Goal: Information Seeking & Learning: Learn about a topic

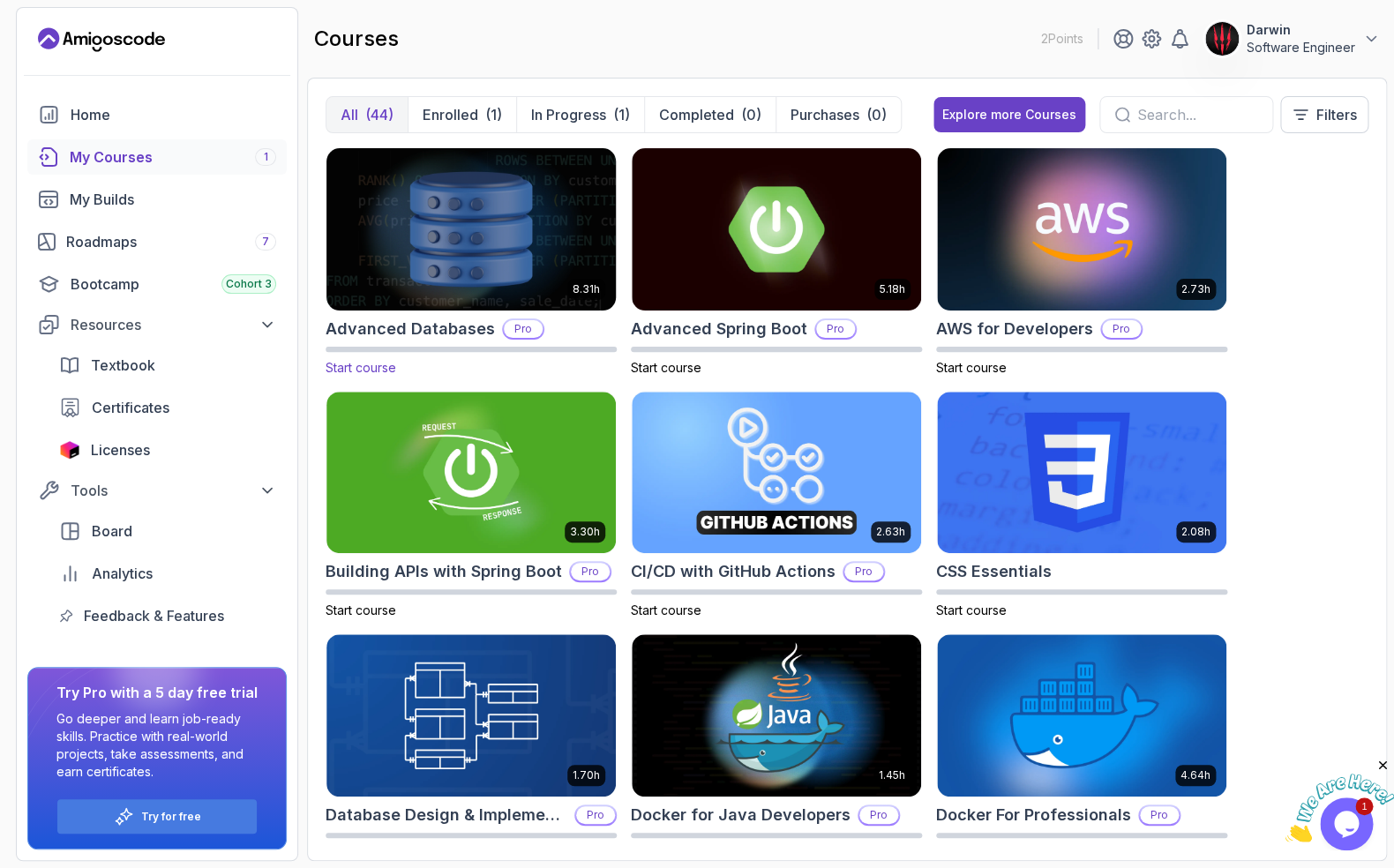
click at [449, 249] on img at bounding box center [470, 229] width 303 height 170
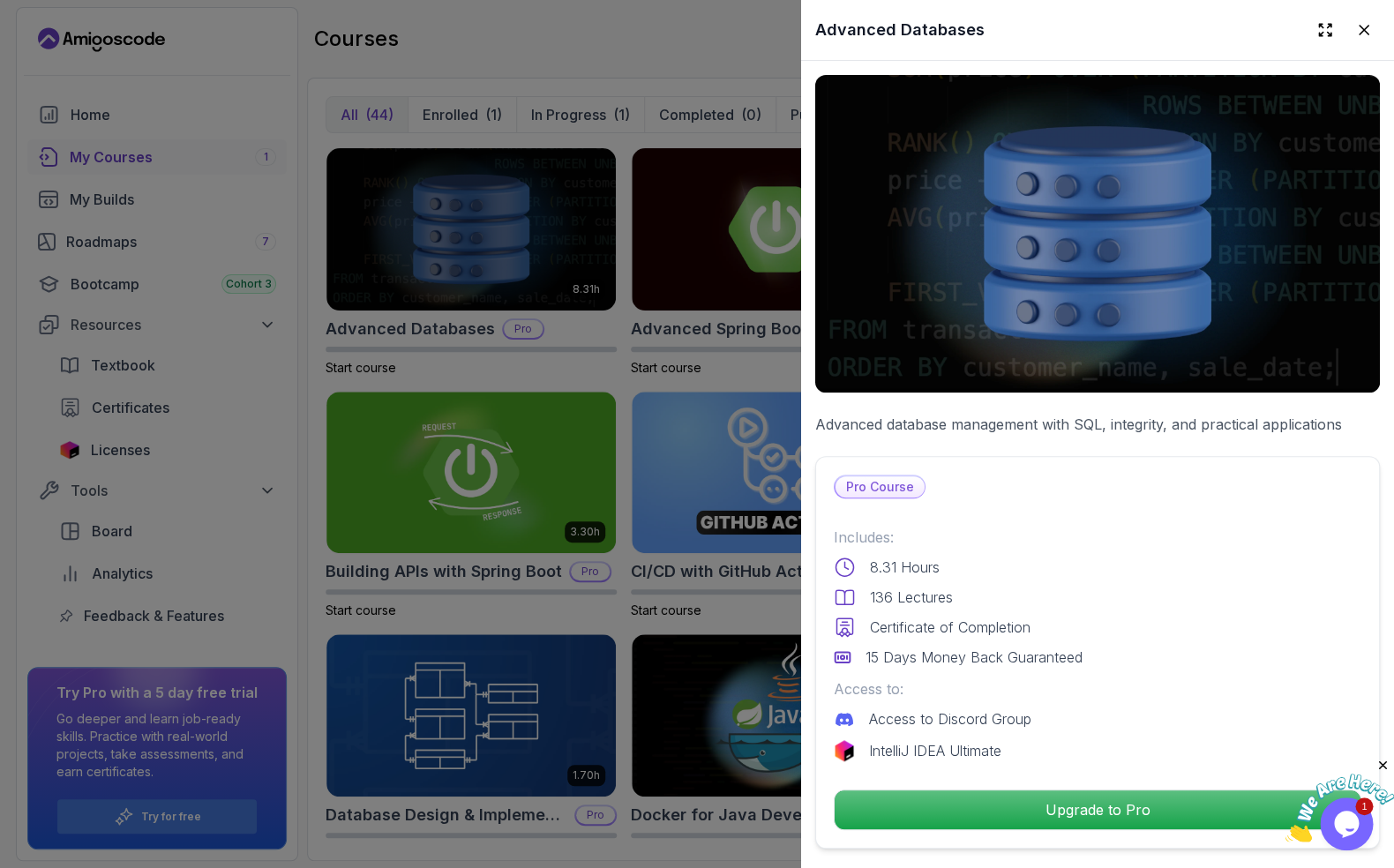
click at [155, 266] on div at bounding box center [697, 434] width 1394 height 868
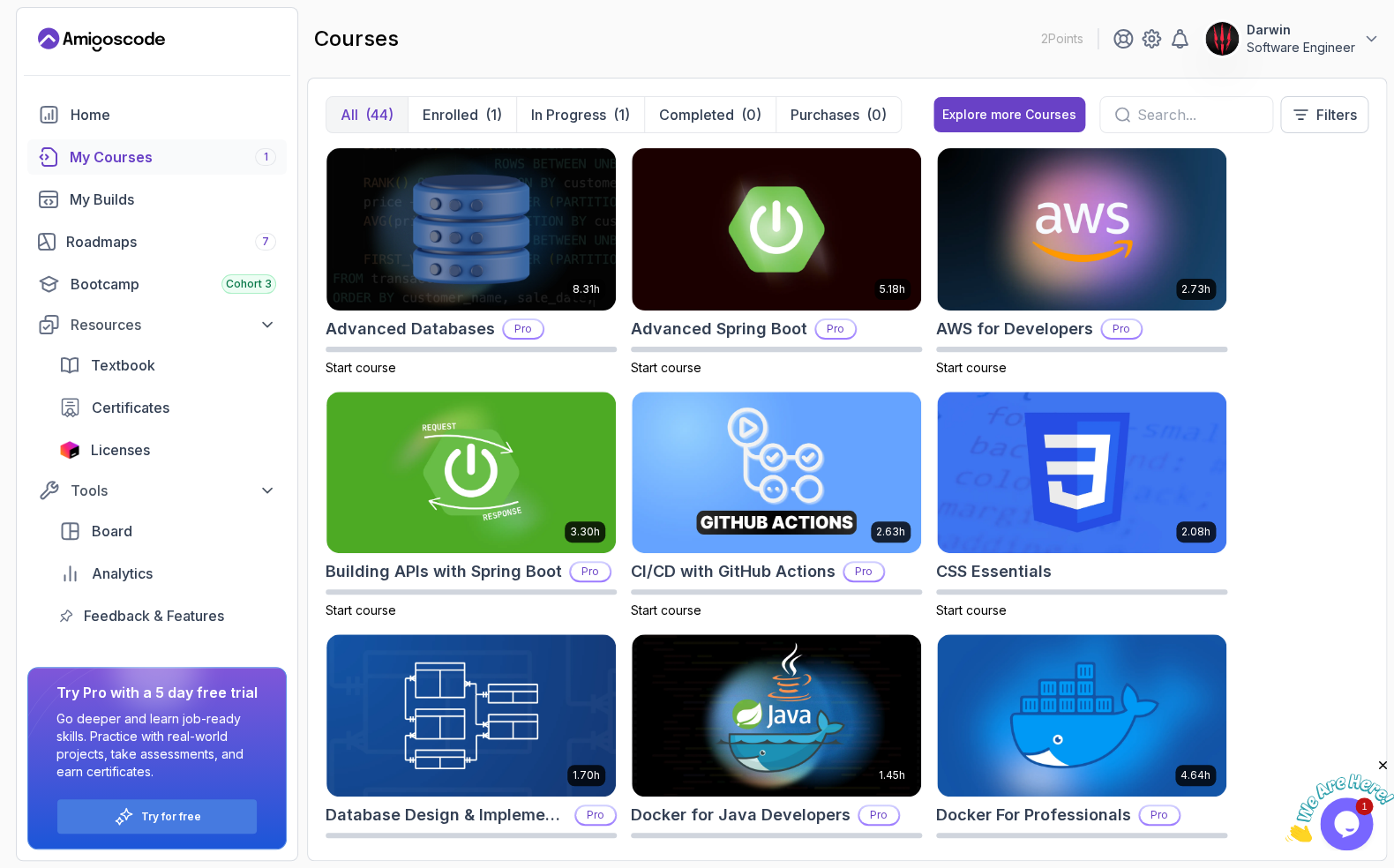
click at [193, 163] on div "My Courses 1" at bounding box center [173, 156] width 206 height 21
click at [157, 160] on div "My Courses 1" at bounding box center [173, 156] width 206 height 21
click at [127, 159] on div "My Courses 1" at bounding box center [173, 156] width 206 height 21
click at [482, 116] on button "Enrolled (1)" at bounding box center [461, 114] width 108 height 35
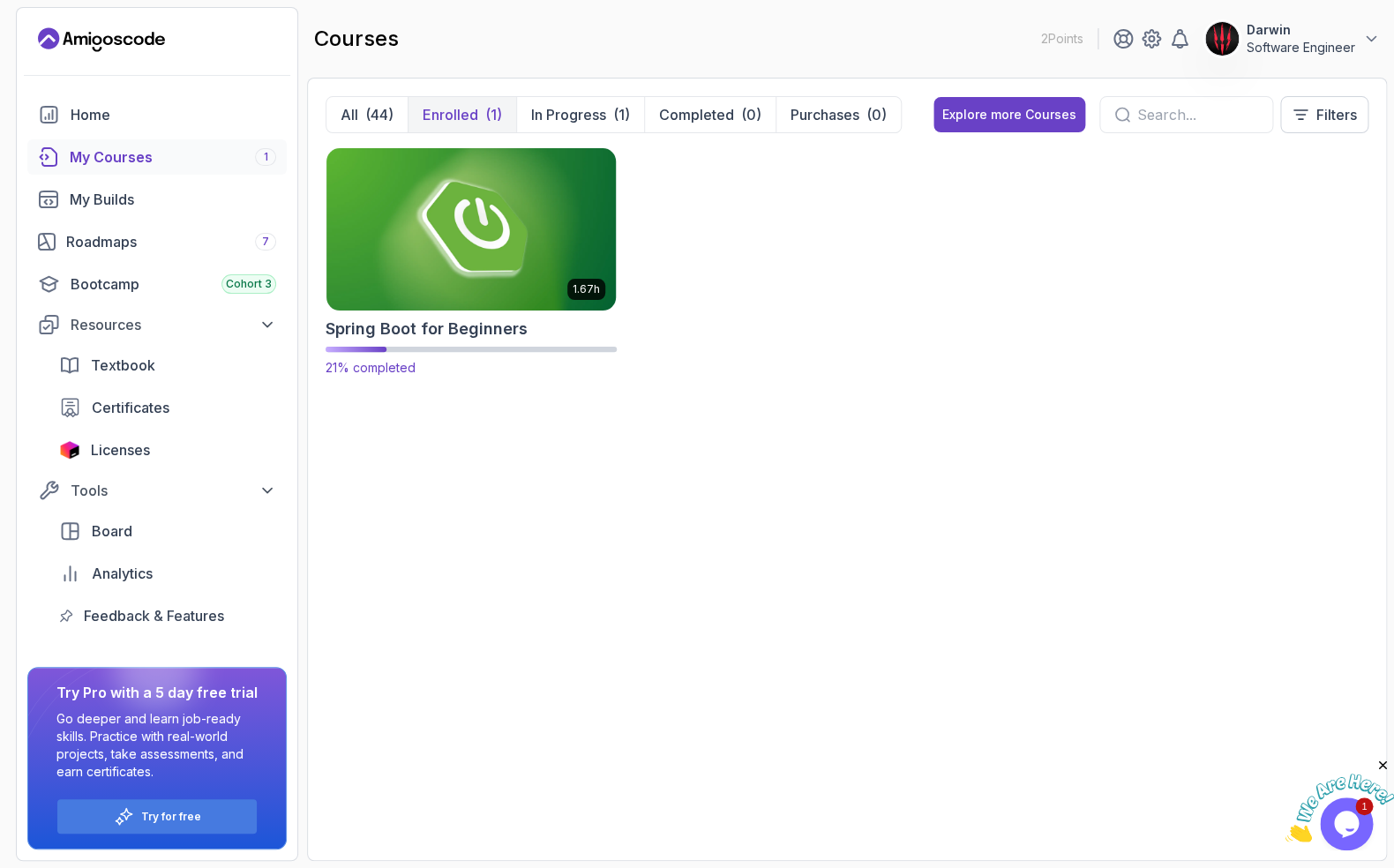
click at [453, 255] on img at bounding box center [470, 229] width 303 height 170
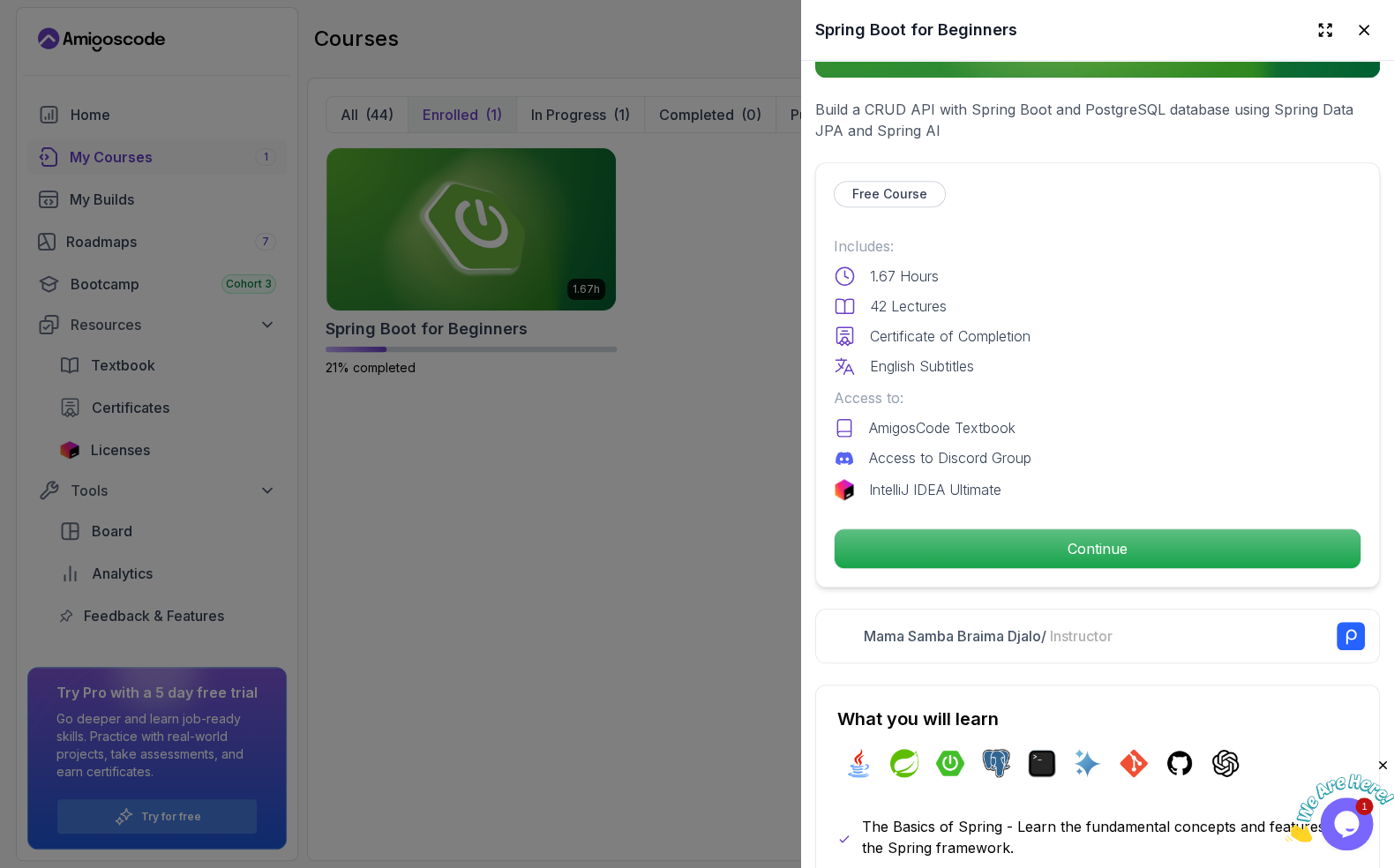
scroll to position [360, 0]
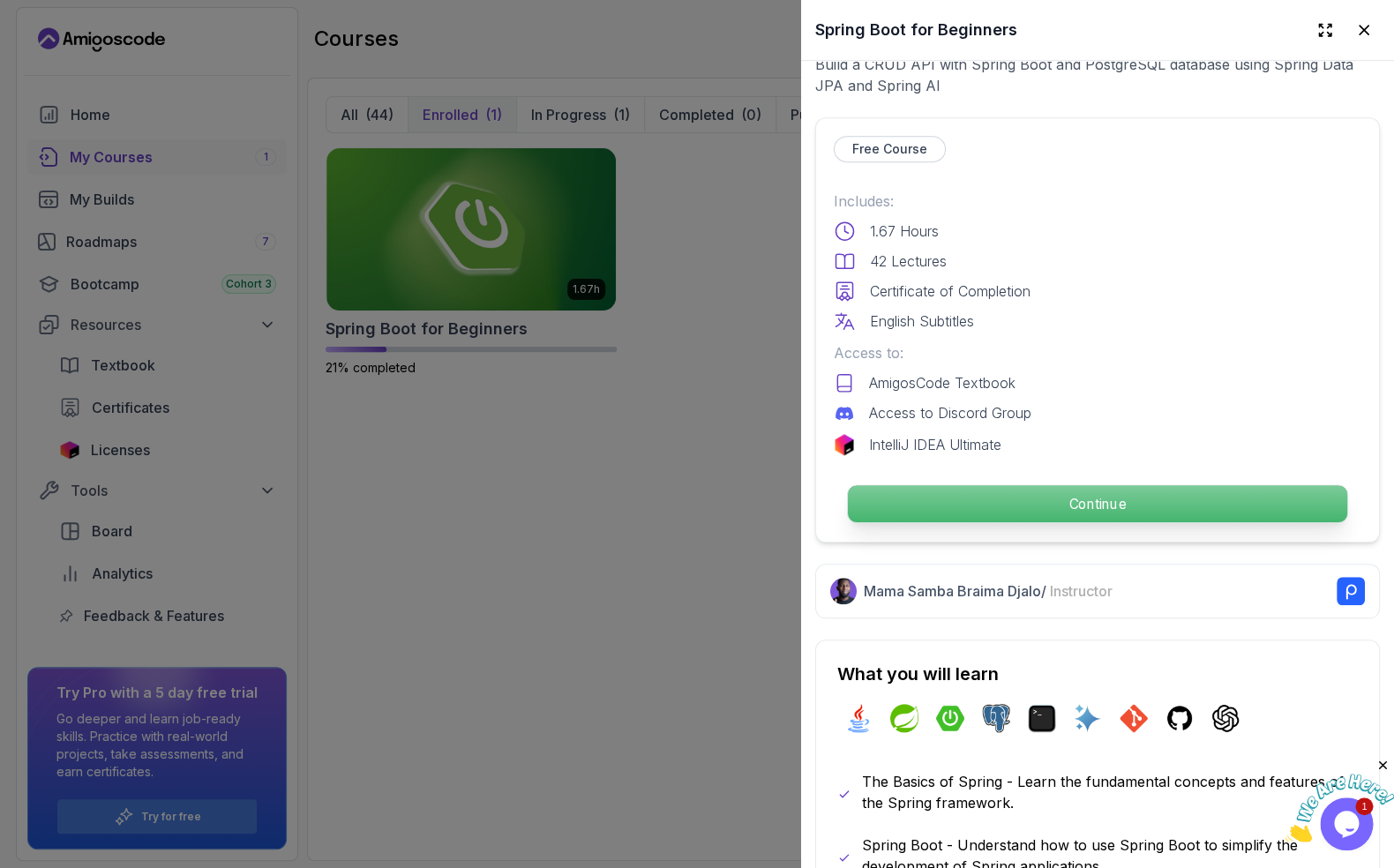
click at [1058, 484] on div "Continue" at bounding box center [1097, 503] width 527 height 41
click at [1055, 513] on p "Continue" at bounding box center [1097, 503] width 499 height 37
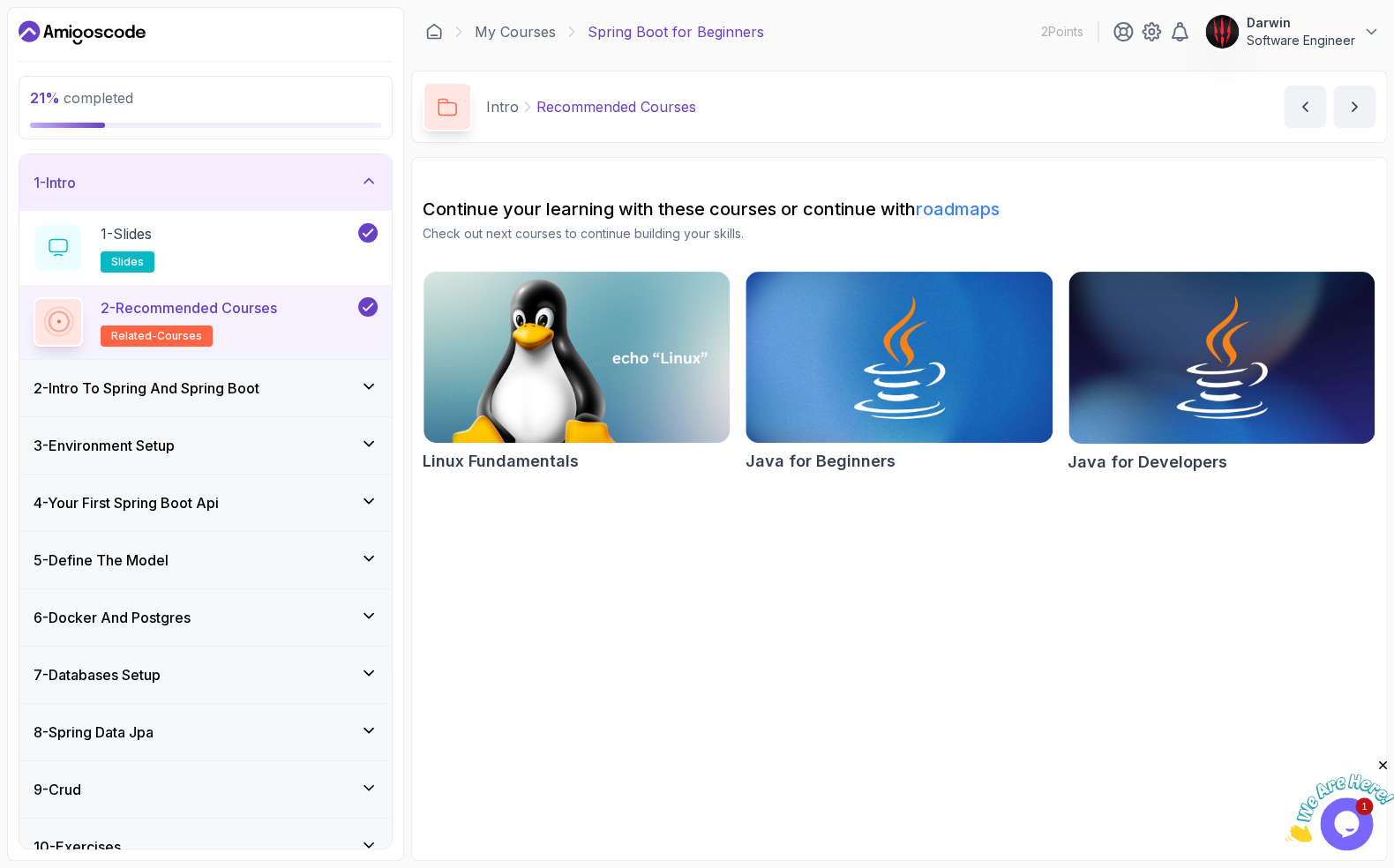
click at [332, 386] on div "2 - Intro To Spring And Spring Boot" at bounding box center [206, 388] width 344 height 21
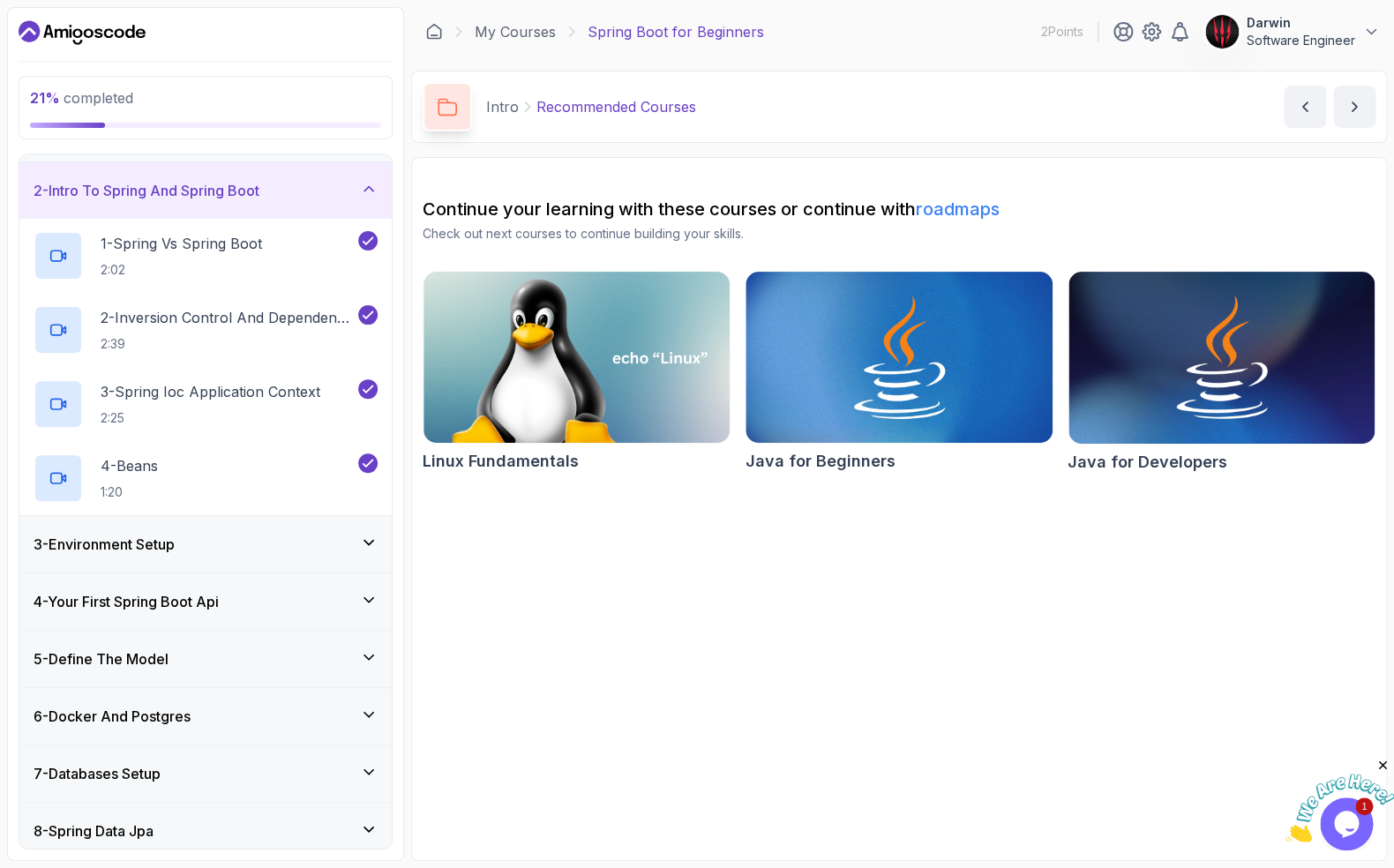
scroll to position [54, 0]
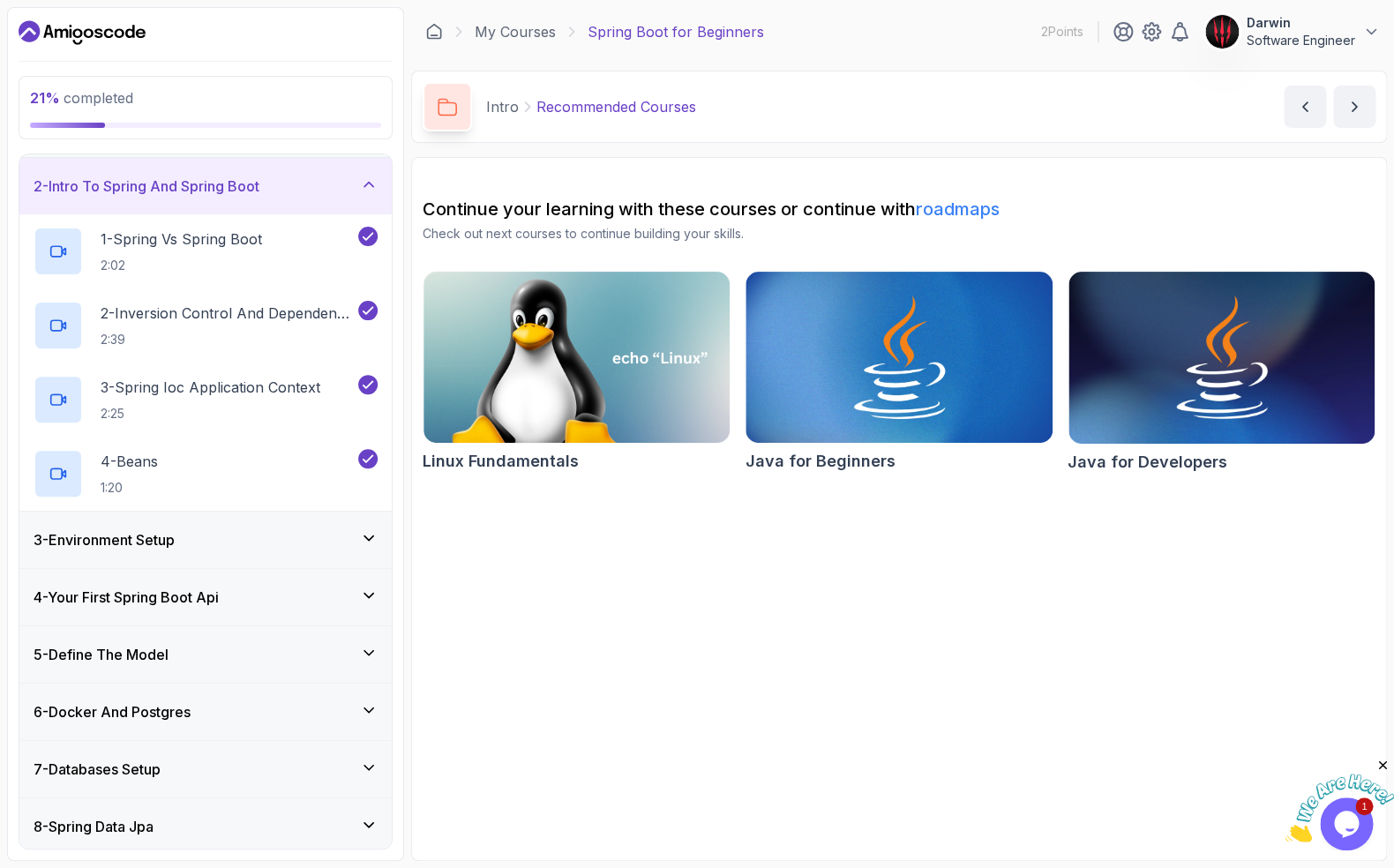
click at [362, 191] on icon at bounding box center [369, 185] width 18 height 18
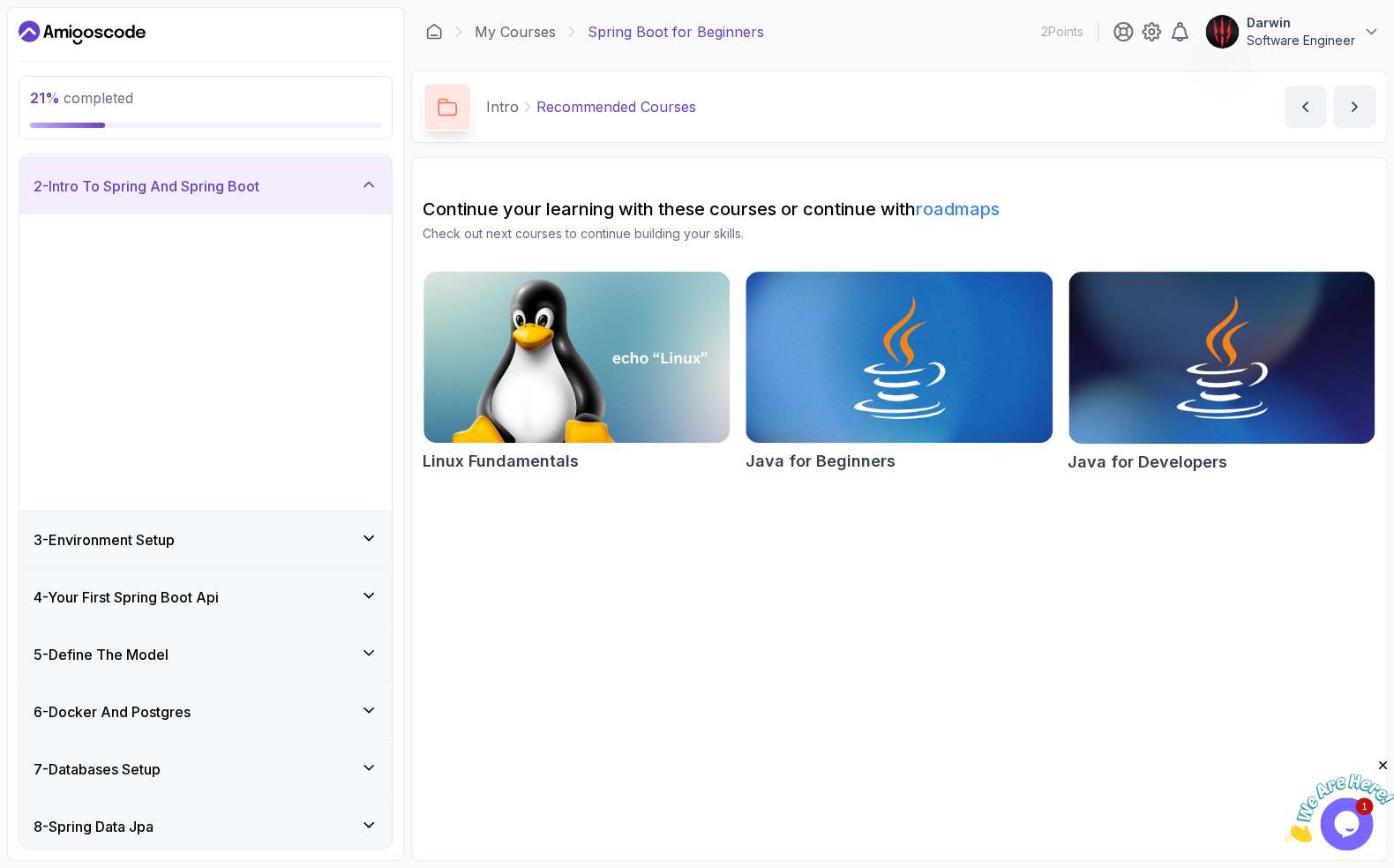
scroll to position [0, 0]
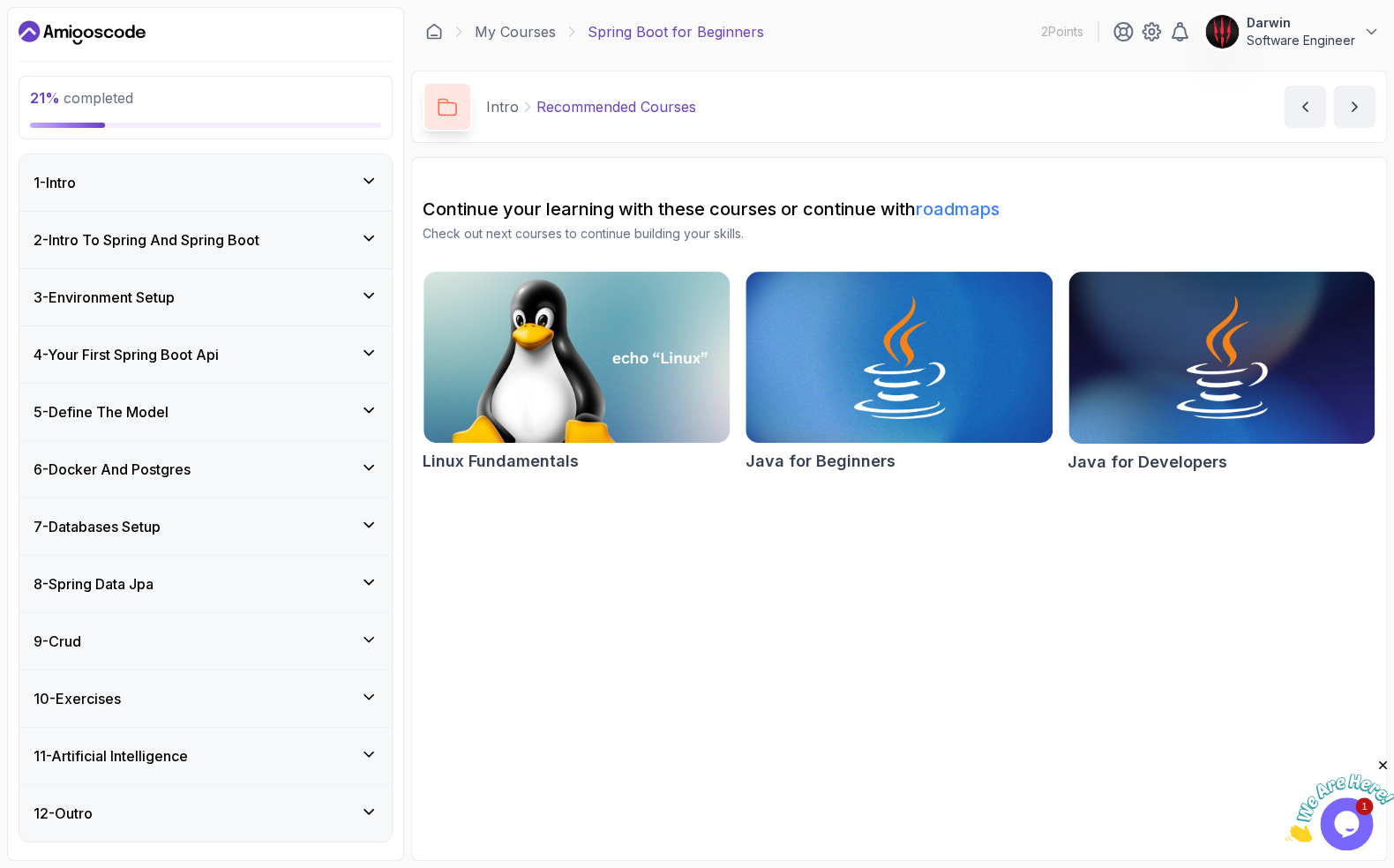
click at [375, 320] on div "3 - Environment Setup" at bounding box center [205, 297] width 372 height 56
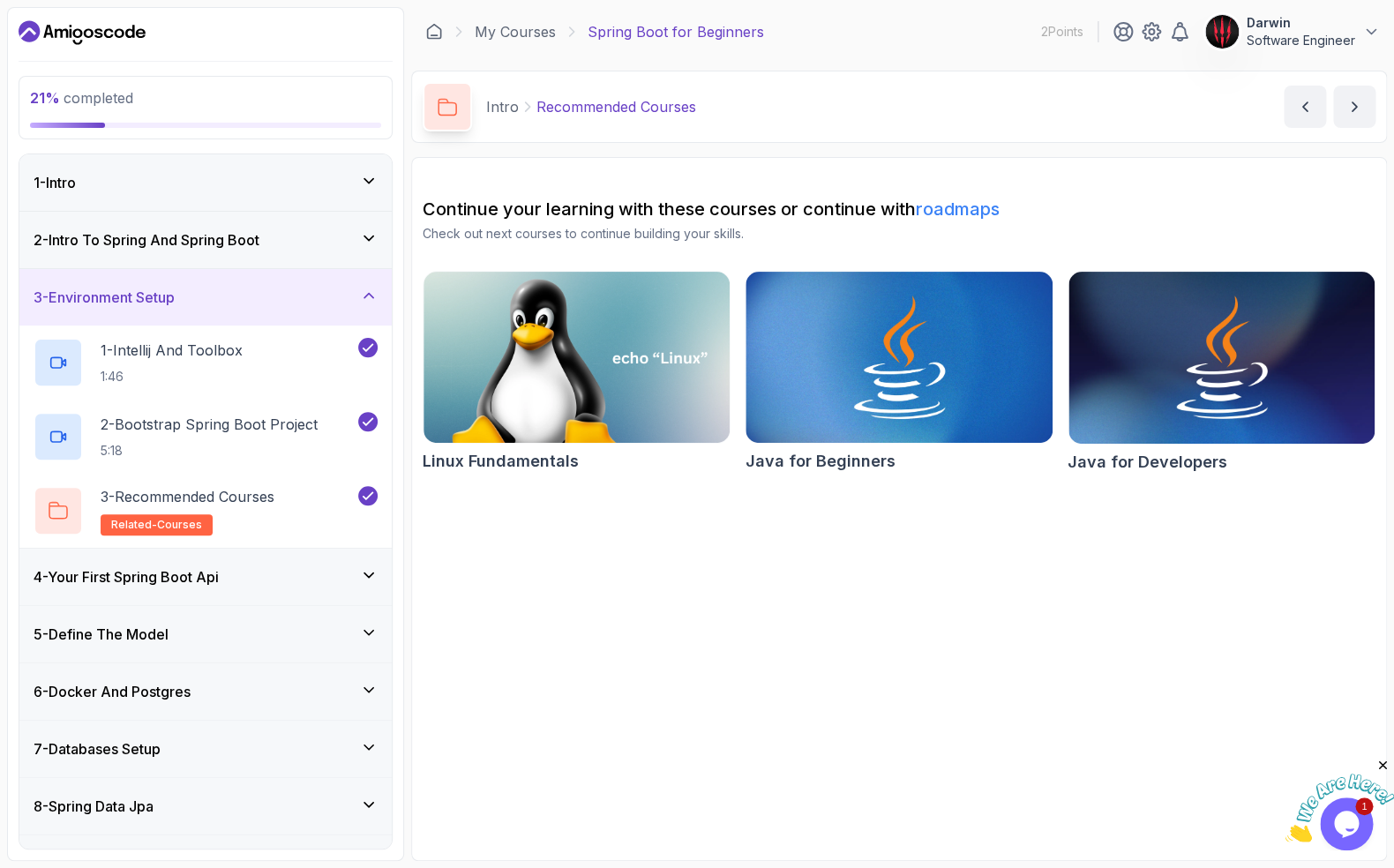
click at [375, 320] on div "3 - Environment Setup" at bounding box center [205, 297] width 372 height 56
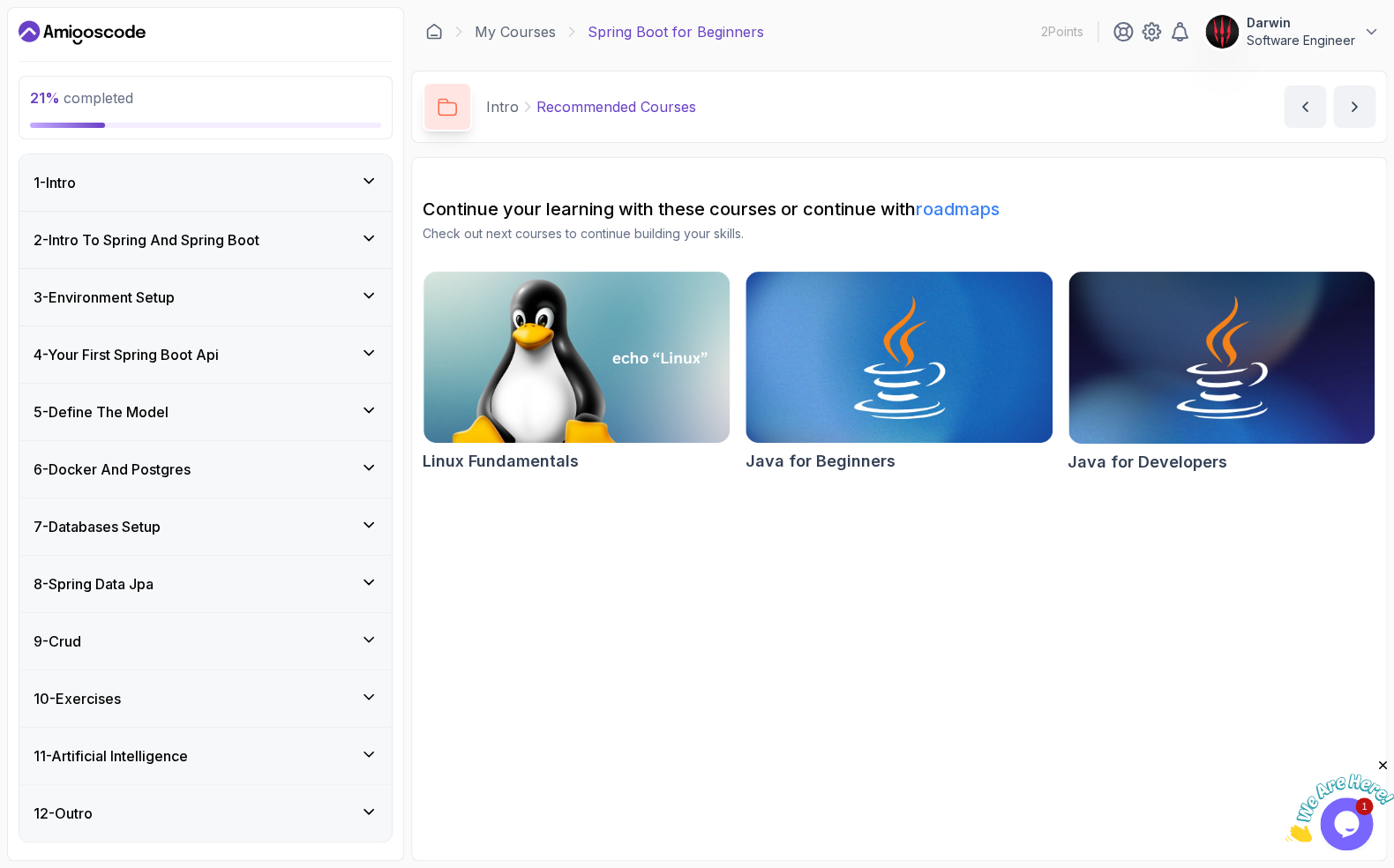
click at [369, 356] on icon at bounding box center [369, 353] width 18 height 18
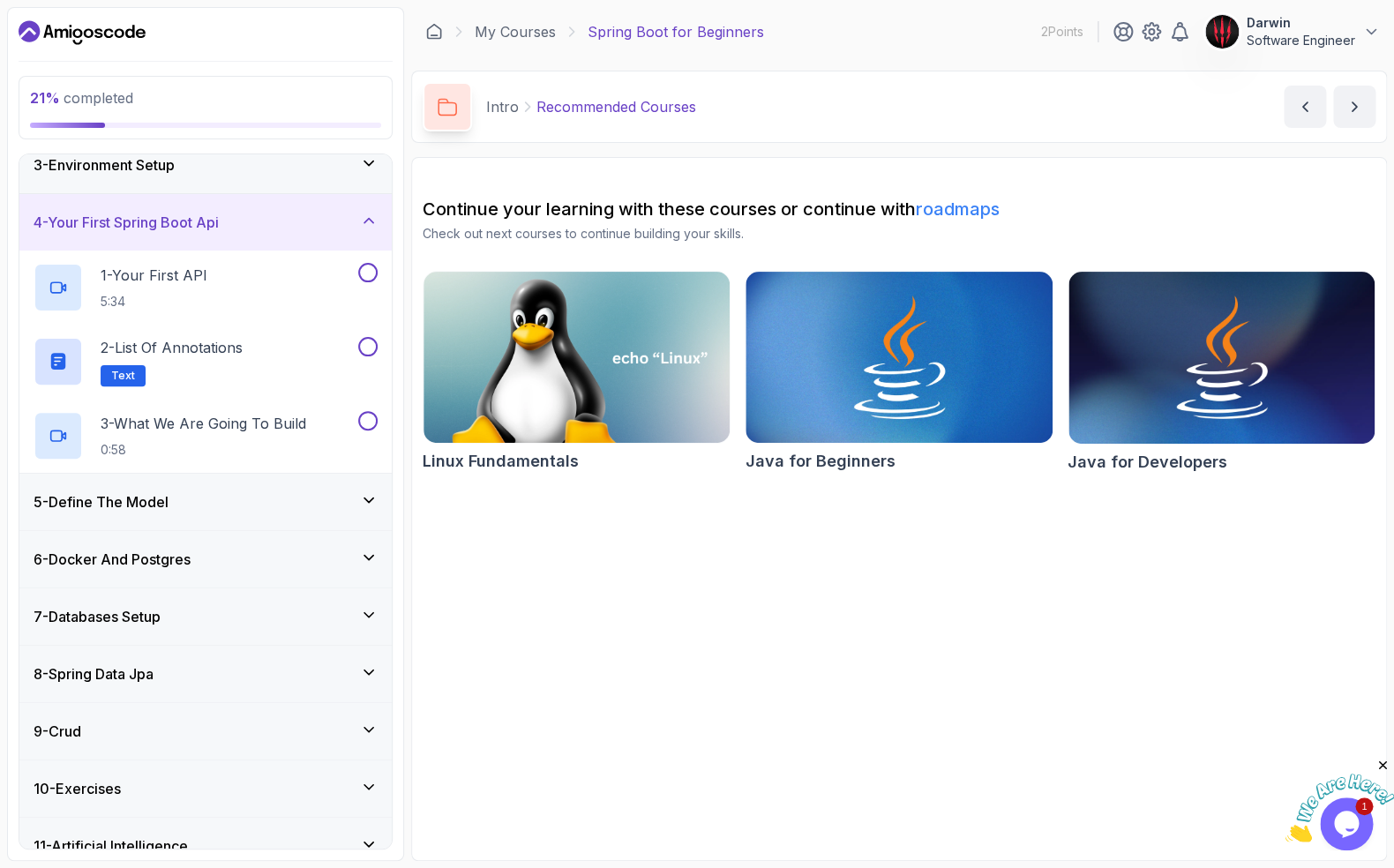
scroll to position [141, 0]
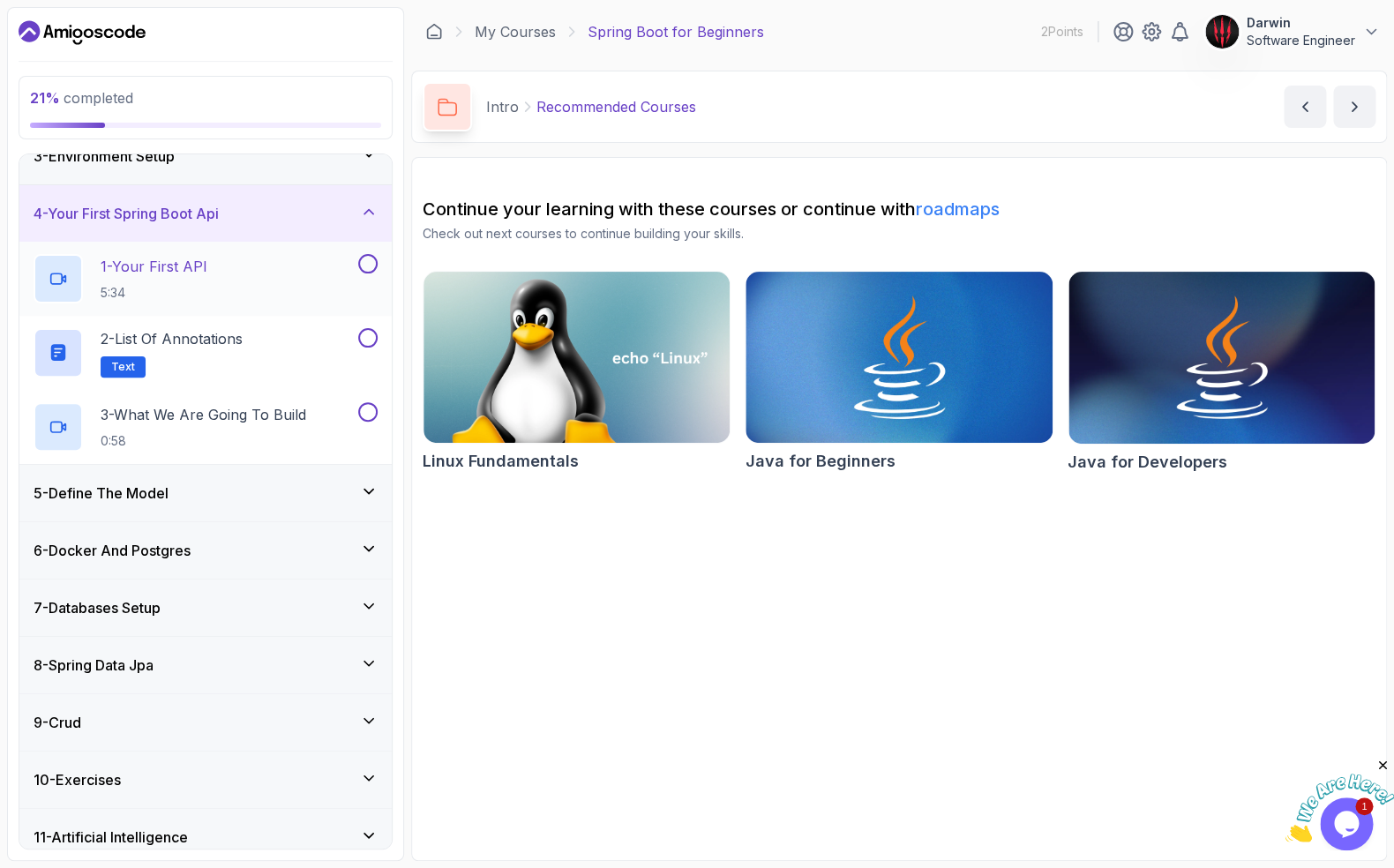
click at [252, 271] on div "1 - Your First API 5:34" at bounding box center [194, 278] width 321 height 49
